Goal: Task Accomplishment & Management: Use online tool/utility

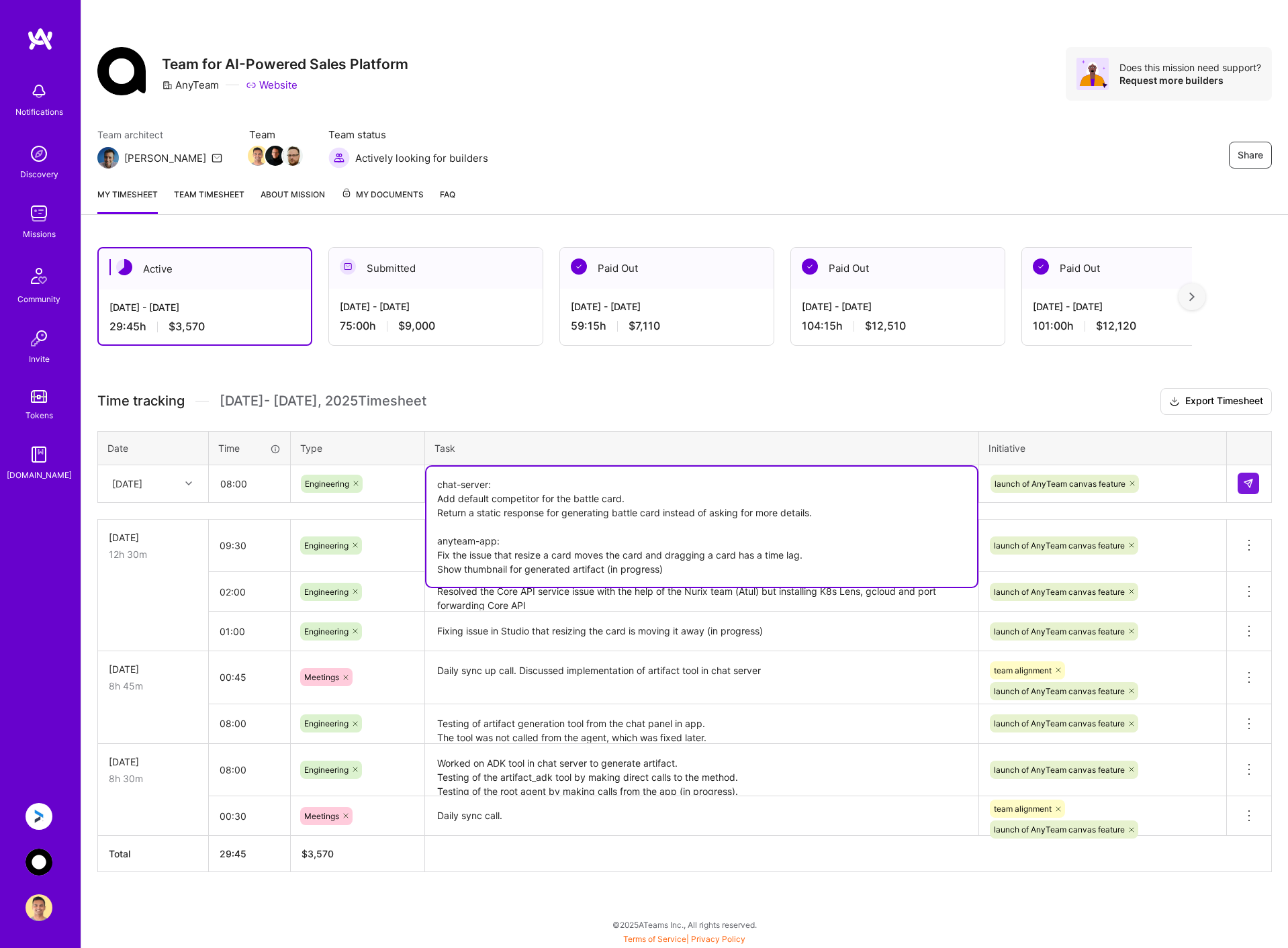
click at [540, 482] on textarea "chat-server: Add default competitor for the battle card. Return a static respon…" at bounding box center [702, 527] width 551 height 120
click at [1253, 485] on img at bounding box center [1248, 483] width 11 height 11
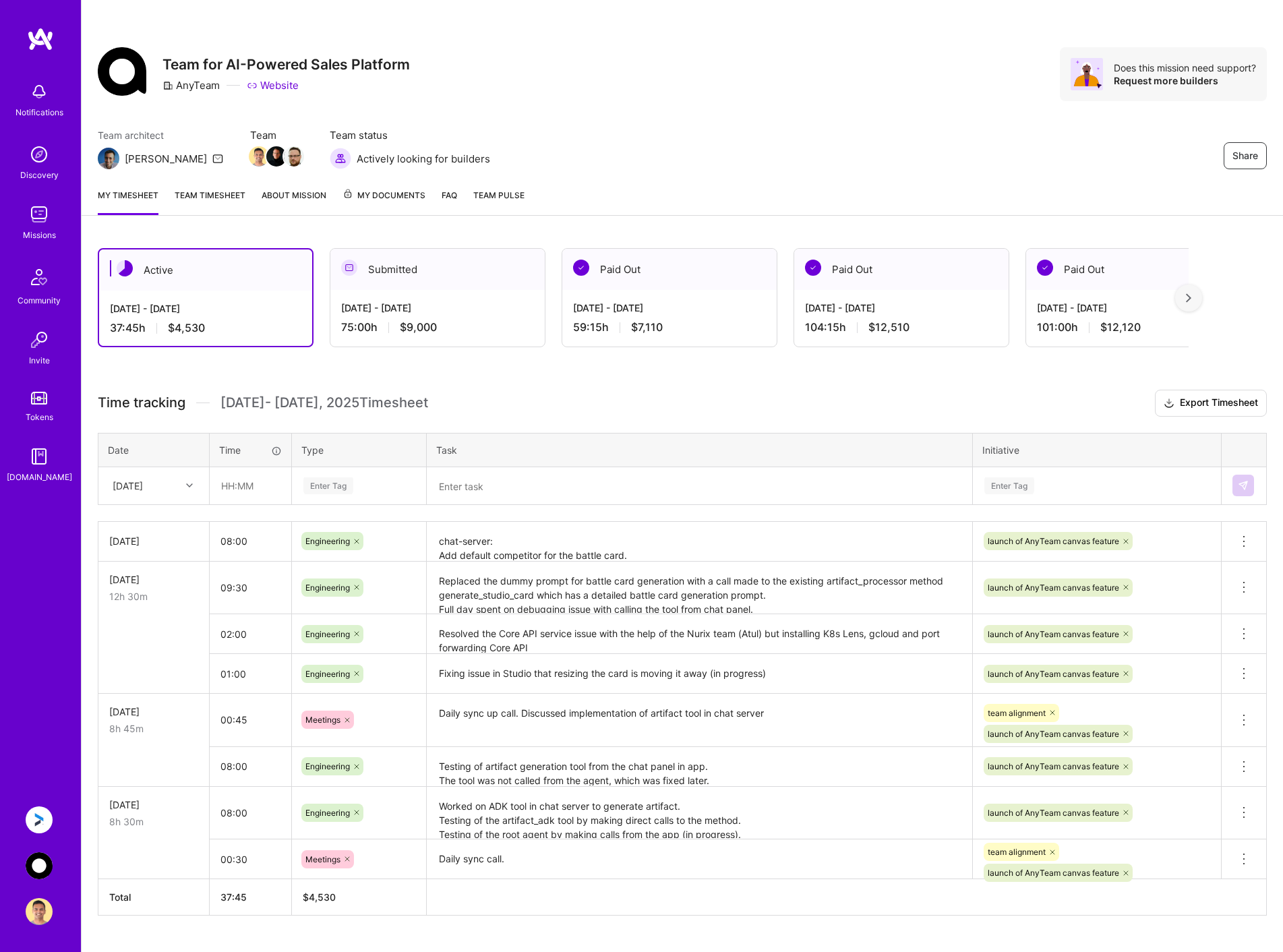
click at [38, 835] on div "Anguleris: BIMsmart AI MVP AnyTeam: Team for AI-Powered Sales Platform Profile" at bounding box center [41, 866] width 31 height 119
click at [40, 829] on img at bounding box center [39, 820] width 27 height 27
